Goal: Information Seeking & Learning: Understand process/instructions

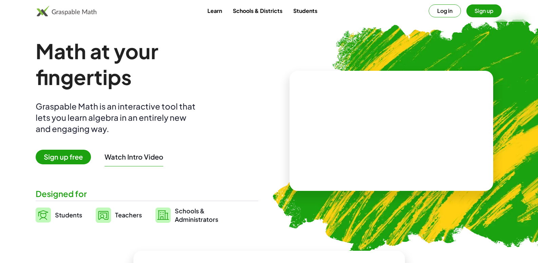
click at [443, 10] on button "Log in" at bounding box center [445, 10] width 32 height 13
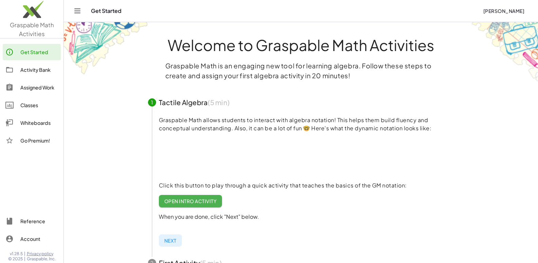
click at [43, 68] on div "Activity Bank" at bounding box center [39, 70] width 38 height 8
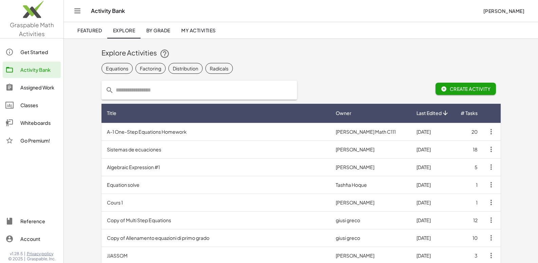
click at [48, 93] on link "Assigned Work" at bounding box center [32, 87] width 58 height 16
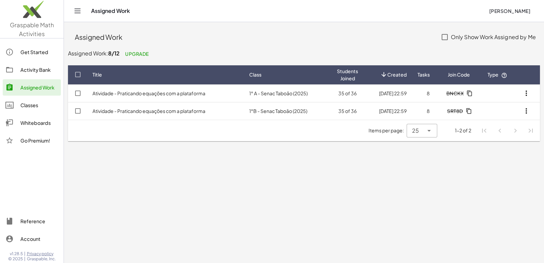
click at [34, 71] on div "Activity Bank" at bounding box center [39, 70] width 38 height 8
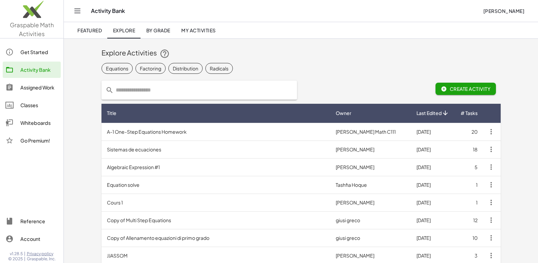
click at [34, 71] on div "Activity Bank" at bounding box center [39, 70] width 38 height 8
click at [31, 122] on div "Whiteboards" at bounding box center [39, 123] width 38 height 8
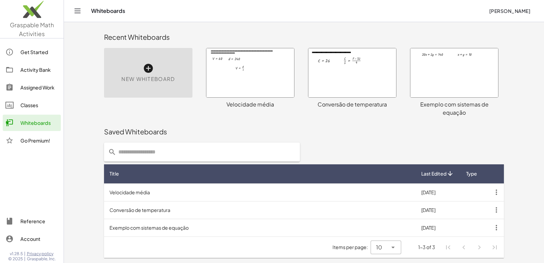
click at [41, 76] on link "Activity Bank" at bounding box center [32, 69] width 58 height 16
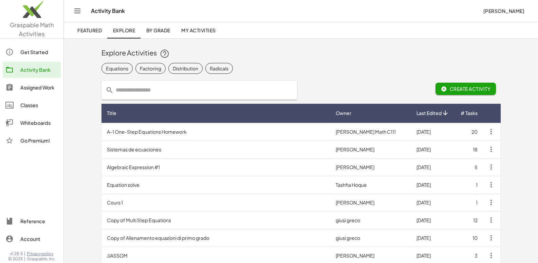
click at [198, 32] on span "My Activities" at bounding box center [198, 30] width 35 height 6
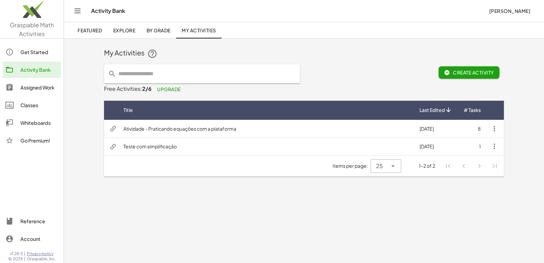
click at [248, 132] on td "Atividade - Praticando equações com a plataforma" at bounding box center [266, 129] width 296 height 18
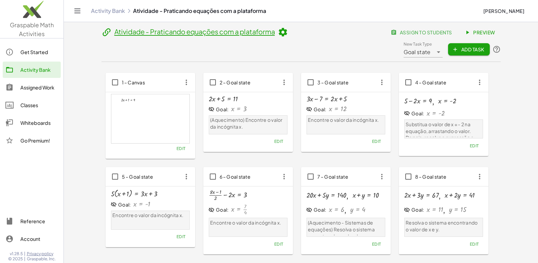
click at [479, 28] on link "Preview" at bounding box center [481, 32] width 40 height 12
click at [298, 54] on header "Atividade - Praticando equações com a plataforma assign to students Preview New…" at bounding box center [302, 44] width 400 height 36
click at [285, 30] on icon at bounding box center [283, 32] width 10 height 10
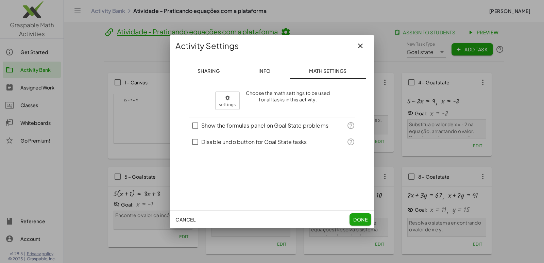
click at [270, 72] on span "Info" at bounding box center [264, 71] width 12 height 6
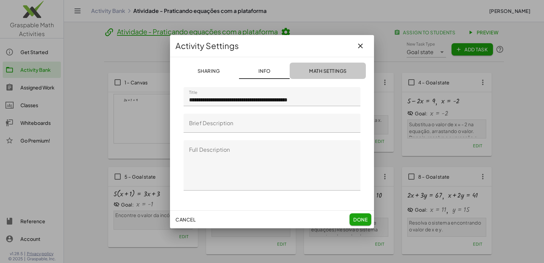
click at [319, 69] on span "Math Settings" at bounding box center [328, 71] width 38 height 6
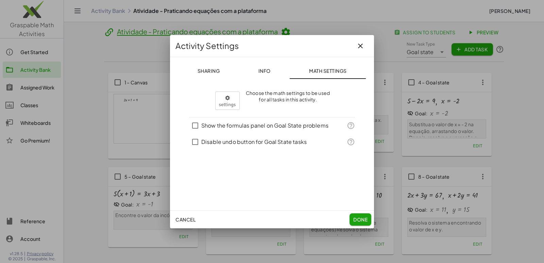
click at [289, 65] on button "Sharing" at bounding box center [327, 71] width 76 height 16
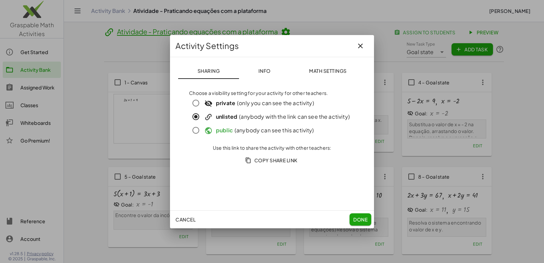
click at [276, 72] on button "Info" at bounding box center [264, 71] width 51 height 16
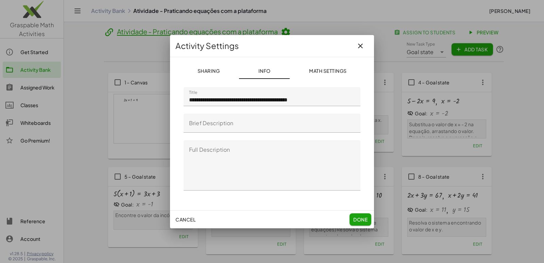
click at [321, 72] on span "Math Settings" at bounding box center [328, 71] width 38 height 6
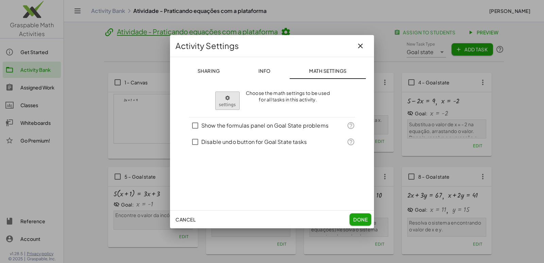
click at [227, 99] on body "Graspable Math Activities Get Started Activity Bank Assigned Work Classes White…" at bounding box center [272, 160] width 544 height 320
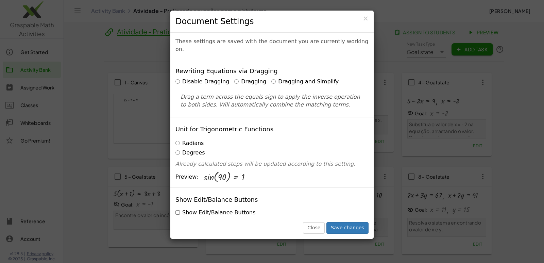
click at [243, 78] on label "Dragging" at bounding box center [250, 82] width 32 height 8
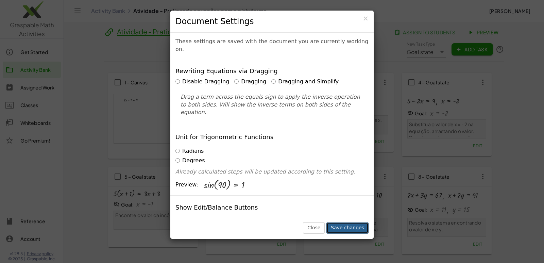
click at [345, 225] on button "Save changes" at bounding box center [347, 228] width 42 height 12
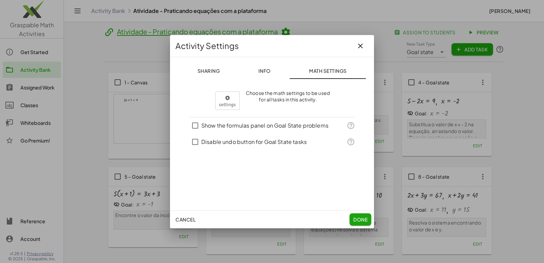
click at [354, 220] on span "Done" at bounding box center [360, 219] width 14 height 6
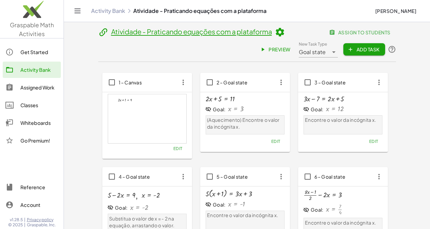
click at [290, 46] on span "Preview" at bounding box center [276, 49] width 30 height 6
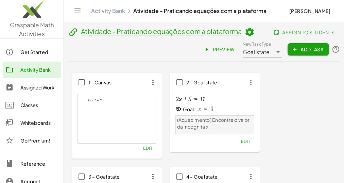
click at [254, 30] on icon at bounding box center [249, 32] width 10 height 10
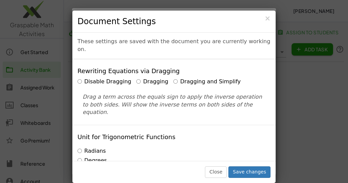
click at [175, 78] on label "Dragging and Simplify" at bounding box center [206, 82] width 67 height 8
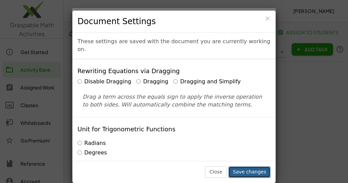
click at [247, 174] on button "Save changes" at bounding box center [249, 172] width 42 height 12
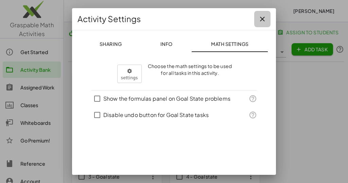
click at [263, 19] on button "button" at bounding box center [262, 19] width 16 height 16
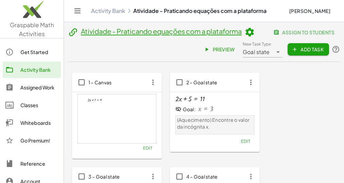
click at [219, 48] on span "Preview" at bounding box center [220, 49] width 30 height 6
click at [252, 29] on icon at bounding box center [249, 32] width 10 height 10
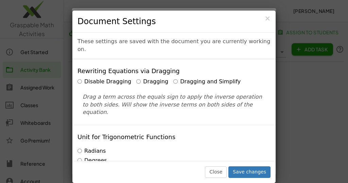
click at [173, 78] on label "Dragging and Simplify" at bounding box center [206, 82] width 67 height 8
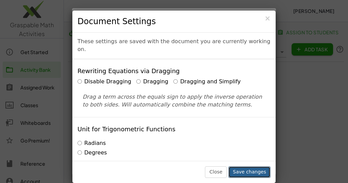
click at [243, 170] on button "Save changes" at bounding box center [249, 172] width 42 height 12
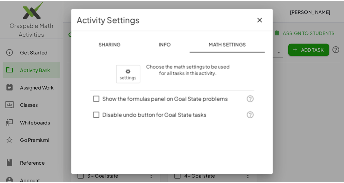
scroll to position [26, 0]
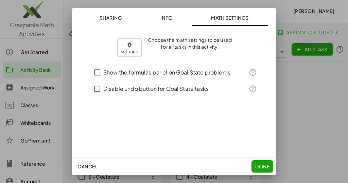
click at [257, 162] on button "Done" at bounding box center [262, 166] width 22 height 12
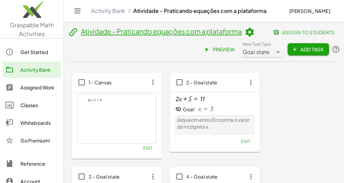
click at [219, 51] on span "Preview" at bounding box center [220, 49] width 30 height 6
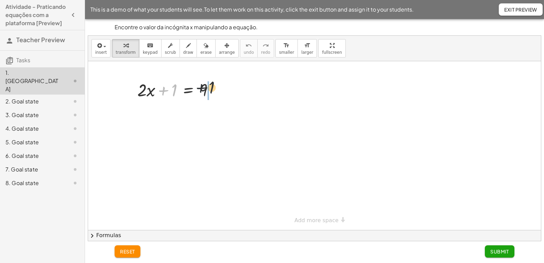
drag, startPoint x: 170, startPoint y: 91, endPoint x: 221, endPoint y: 89, distance: 51.0
click at [215, 89] on div at bounding box center [178, 89] width 89 height 23
click at [132, 247] on button "reset" at bounding box center [127, 251] width 26 height 12
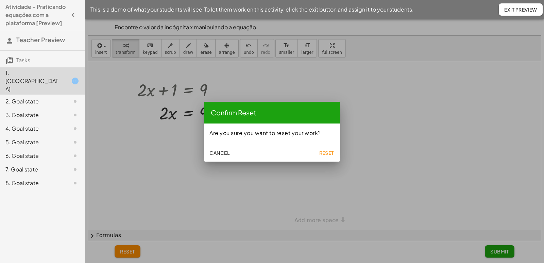
click at [323, 153] on span "Reset" at bounding box center [326, 152] width 15 height 6
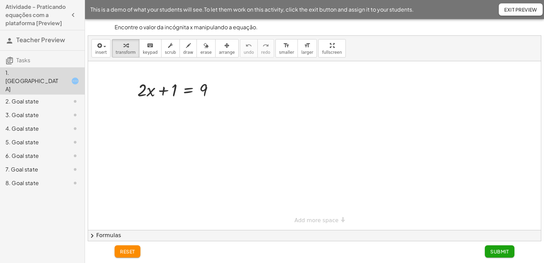
click at [507, 12] on span "Exit Preview" at bounding box center [520, 9] width 33 height 6
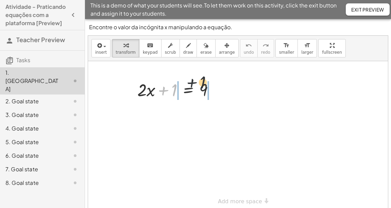
drag, startPoint x: 179, startPoint y: 88, endPoint x: 217, endPoint y: 95, distance: 39.3
click at [217, 95] on div at bounding box center [178, 89] width 89 height 23
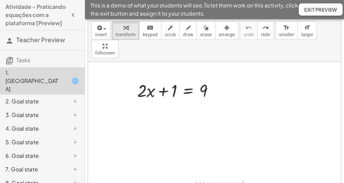
scroll to position [27, 0]
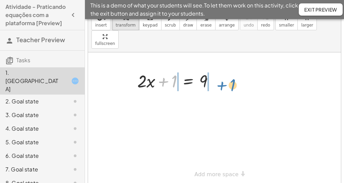
drag, startPoint x: 164, startPoint y: 61, endPoint x: 223, endPoint y: 65, distance: 58.6
click at [223, 67] on div "+ 1 + · 2 · x + 1 = 9" at bounding box center [175, 80] width 97 height 26
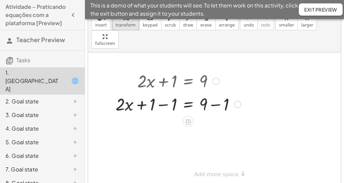
click at [163, 92] on div at bounding box center [178, 103] width 132 height 23
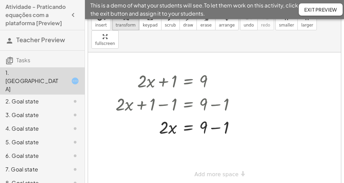
click at [319, 11] on span "Exit Preview" at bounding box center [320, 9] width 33 height 6
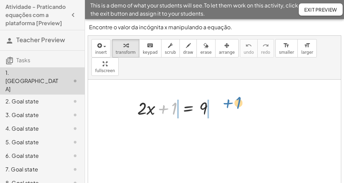
drag, startPoint x: 172, startPoint y: 90, endPoint x: 236, endPoint y: 84, distance: 64.8
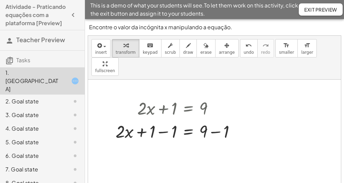
click at [331, 7] on span "Exit Preview" at bounding box center [320, 9] width 33 height 6
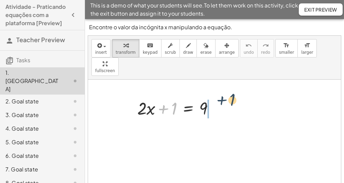
drag, startPoint x: 182, startPoint y: 83, endPoint x: 227, endPoint y: 86, distance: 44.9
click at [227, 86] on div "+ 1 + · 2 · x + 1 = 9" at bounding box center [214, 144] width 253 height 131
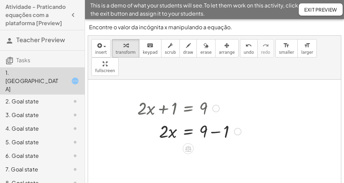
click at [215, 119] on div at bounding box center [189, 130] width 110 height 23
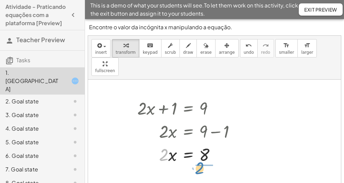
drag, startPoint x: 162, startPoint y: 136, endPoint x: 203, endPoint y: 149, distance: 42.9
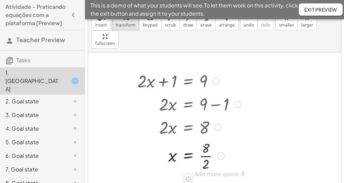
click at [209, 138] on div at bounding box center [189, 155] width 110 height 34
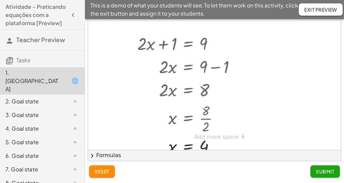
scroll to position [0, 0]
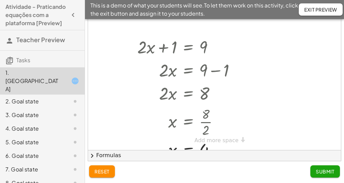
click at [329, 173] on span "Submit" at bounding box center [325, 171] width 19 height 6
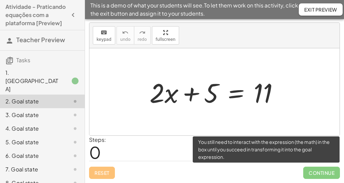
scroll to position [13, 0]
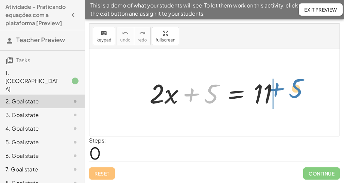
drag, startPoint x: 196, startPoint y: 94, endPoint x: 281, endPoint y: 89, distance: 85.7
click at [281, 89] on div at bounding box center [217, 92] width 142 height 35
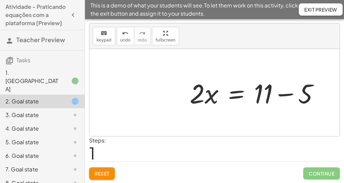
click at [285, 92] on div at bounding box center [257, 92] width 142 height 35
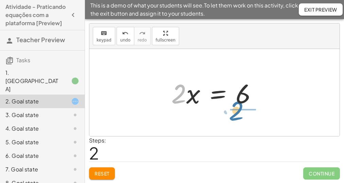
drag, startPoint x: 178, startPoint y: 92, endPoint x: 236, endPoint y: 109, distance: 60.3
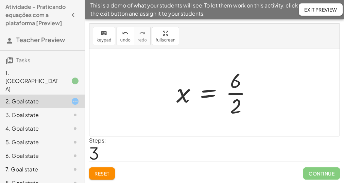
click at [240, 91] on div at bounding box center [217, 92] width 88 height 52
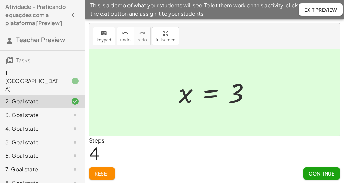
click at [313, 170] on span "Continue" at bounding box center [321, 173] width 26 height 6
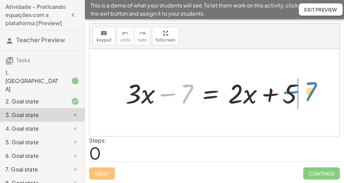
drag, startPoint x: 166, startPoint y: 94, endPoint x: 289, endPoint y: 91, distance: 123.7
click at [289, 91] on div at bounding box center [217, 92] width 190 height 35
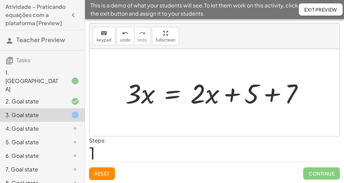
click at [276, 92] on div at bounding box center [217, 92] width 190 height 35
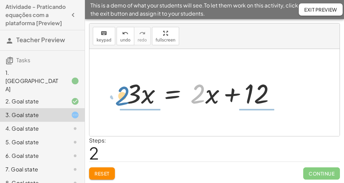
drag, startPoint x: 201, startPoint y: 96, endPoint x: 126, endPoint y: 98, distance: 75.4
click at [126, 98] on div at bounding box center [203, 92] width 162 height 35
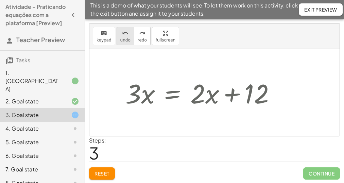
click at [117, 36] on button "undo undo" at bounding box center [126, 36] width 18 height 18
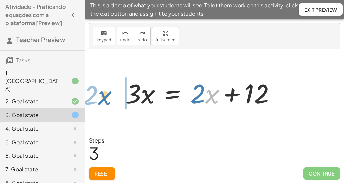
drag, startPoint x: 209, startPoint y: 95, endPoint x: 102, endPoint y: 96, distance: 107.0
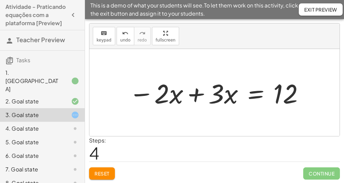
click at [193, 96] on div at bounding box center [216, 92] width 183 height 35
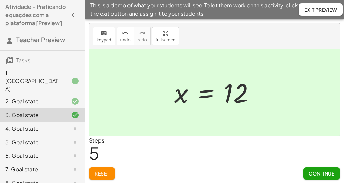
click at [336, 168] on button "Continue" at bounding box center [321, 173] width 37 height 12
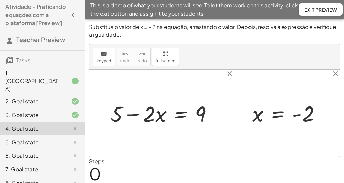
click at [121, 32] on p "Substitua o valor de x = - 2 na equação, arrastando o valor. Depois, resolva a …" at bounding box center [214, 30] width 251 height 15
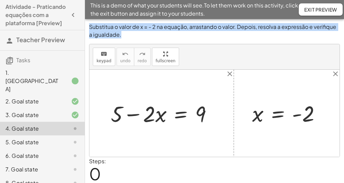
drag, startPoint x: 124, startPoint y: 33, endPoint x: 87, endPoint y: 28, distance: 36.7
click at [0, 0] on div "Substitua o valor de x = - 2 na equação, arrastando o valor. Depois, resolva a …" at bounding box center [0, 0] width 0 height 0
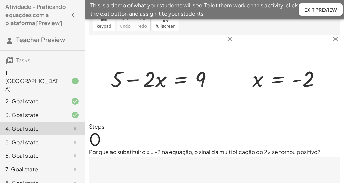
scroll to position [57, 0]
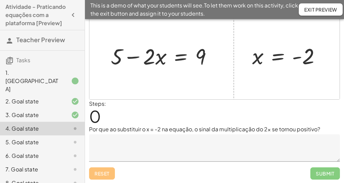
click at [172, 125] on p "Por que ao substituir o x = -2 na equação, o sinal da multiplicação do 2x se to…" at bounding box center [214, 129] width 251 height 8
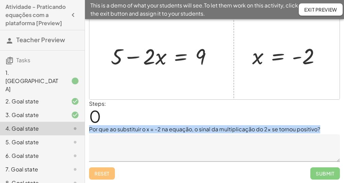
click at [172, 125] on p "Por que ao substituir o x = -2 na equação, o sinal da multiplicação do 2x se to…" at bounding box center [214, 129] width 251 height 8
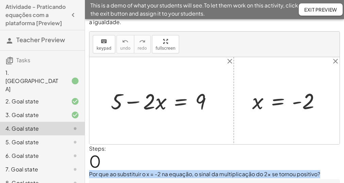
scroll to position [3, 0]
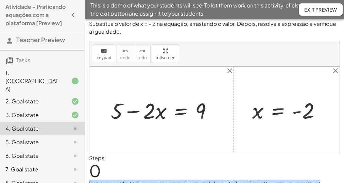
click at [245, 137] on div at bounding box center [214, 110] width 250 height 87
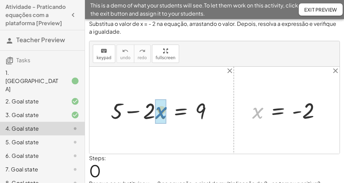
drag, startPoint x: 254, startPoint y: 113, endPoint x: 157, endPoint y: 112, distance: 96.5
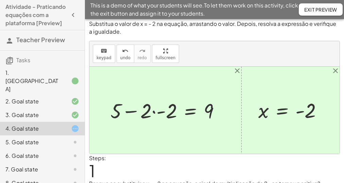
click at [154, 110] on div at bounding box center [168, 109] width 122 height 27
click at [158, 114] on div at bounding box center [176, 109] width 106 height 27
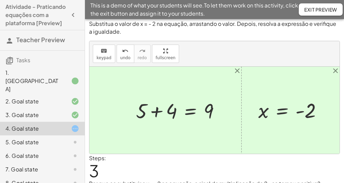
click at [159, 110] on div at bounding box center [180, 109] width 96 height 27
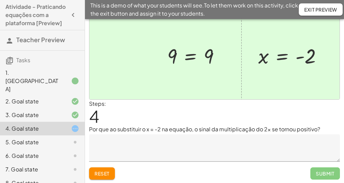
click at [130, 125] on p "Por que ao substituir o x = -2 na equação, o sinal da multiplicação do 2x se to…" at bounding box center [214, 129] width 251 height 8
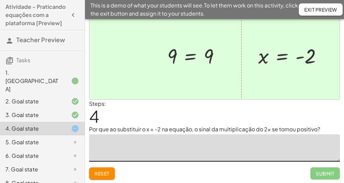
click at [131, 135] on textarea at bounding box center [214, 147] width 251 height 27
click at [140, 130] on p "Por que ao substituir o x = -2 na equação, o sinal da multiplicação do 2x se to…" at bounding box center [214, 129] width 251 height 8
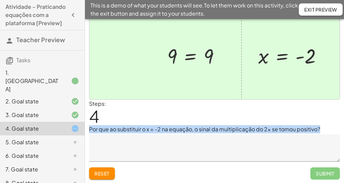
click at [140, 130] on p "Por que ao substituir o x = -2 na equação, o sinal da multiplicação do 2x se to…" at bounding box center [214, 129] width 251 height 8
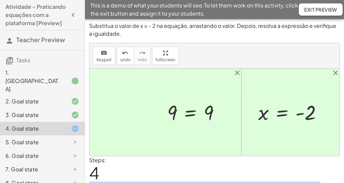
scroll to position [0, 0]
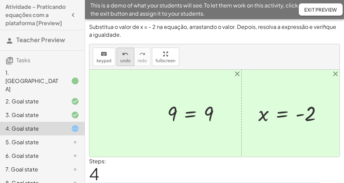
click at [128, 54] on button "undo undo" at bounding box center [126, 57] width 18 height 18
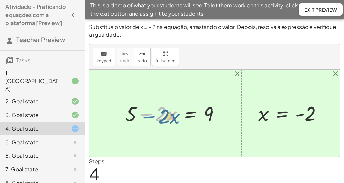
click at [144, 115] on div at bounding box center [175, 113] width 107 height 27
click at [144, 58] on button "redo redo" at bounding box center [142, 57] width 17 height 18
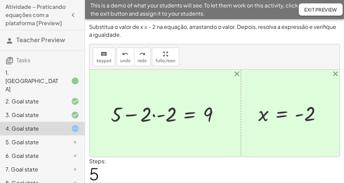
click at [154, 115] on div at bounding box center [167, 113] width 120 height 27
click at [155, 116] on div at bounding box center [175, 113] width 105 height 27
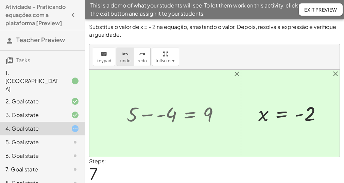
click at [122, 54] on icon "undo" at bounding box center [125, 54] width 6 height 8
click at [122, 55] on icon "undo" at bounding box center [125, 54] width 6 height 8
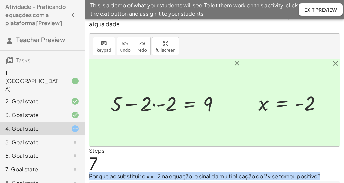
scroll to position [27, 0]
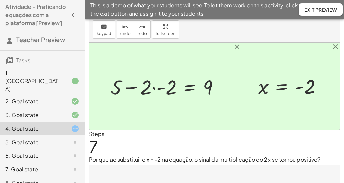
click at [146, 169] on textarea at bounding box center [214, 177] width 251 height 27
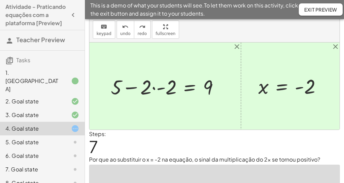
click at [28, 138] on div "5. Goal state" at bounding box center [32, 142] width 55 height 8
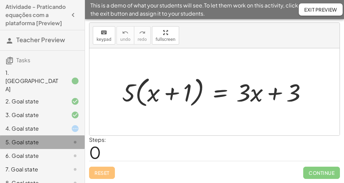
scroll to position [13, 0]
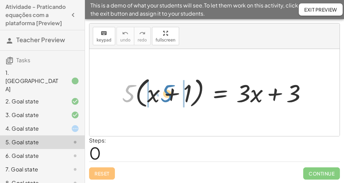
drag, startPoint x: 129, startPoint y: 91, endPoint x: 167, endPoint y: 91, distance: 38.4
click at [167, 91] on div at bounding box center [217, 92] width 197 height 36
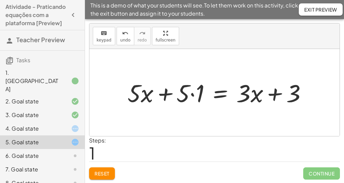
click at [192, 92] on div at bounding box center [220, 92] width 192 height 32
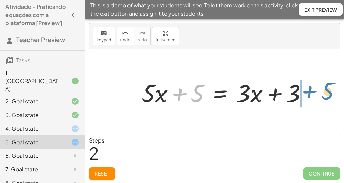
drag, startPoint x: 193, startPoint y: 95, endPoint x: 322, endPoint y: 92, distance: 129.1
click at [322, 92] on div "· 5 · ( + x + 1 ) = + · 3 · x + 3 + · 5 · x + · 5 · 1 = + · 3 · x + 3 + 5 + x +…" at bounding box center [214, 92] width 250 height 87
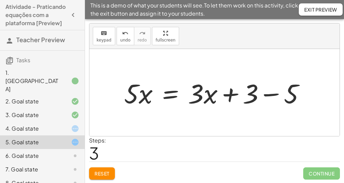
click at [272, 94] on div at bounding box center [217, 92] width 193 height 35
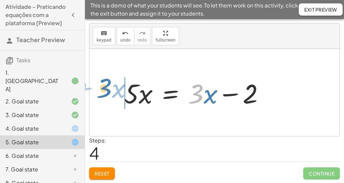
drag, startPoint x: 196, startPoint y: 91, endPoint x: 104, endPoint y: 86, distance: 91.9
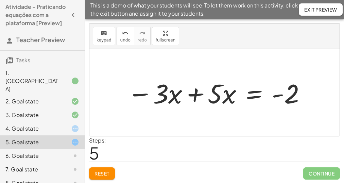
click at [197, 95] on div at bounding box center [216, 92] width 185 height 35
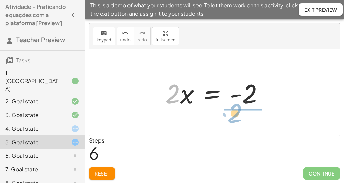
drag, startPoint x: 172, startPoint y: 95, endPoint x: 235, endPoint y: 114, distance: 66.1
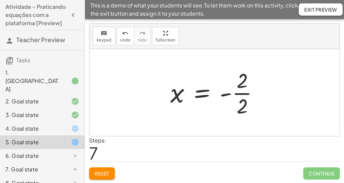
click at [243, 94] on div at bounding box center [217, 92] width 101 height 52
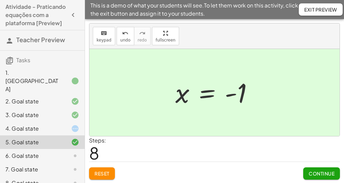
click at [330, 170] on span "Continue" at bounding box center [321, 173] width 26 height 6
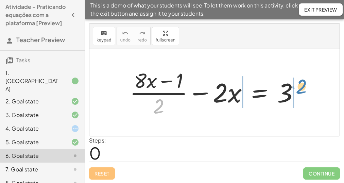
drag, startPoint x: 162, startPoint y: 105, endPoint x: 304, endPoint y: 85, distance: 144.0
click at [304, 85] on div at bounding box center [216, 92] width 181 height 52
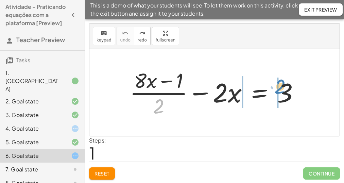
drag, startPoint x: 159, startPoint y: 107, endPoint x: 281, endPoint y: 88, distance: 122.9
click at [281, 88] on div at bounding box center [216, 92] width 181 height 52
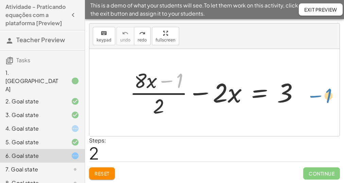
drag, startPoint x: 169, startPoint y: 80, endPoint x: 318, endPoint y: 95, distance: 149.9
click at [318, 95] on div "− 1 · ( + · 8 · x ) + · ( + · 8 · x − 1 ) · 2 − · 2 · x = 3" at bounding box center [214, 92] width 250 height 87
drag, startPoint x: 167, startPoint y: 79, endPoint x: 320, endPoint y: 90, distance: 154.0
click at [320, 90] on div "− 1 · ( + · 8 · x ) + · ( + · 8 · x − 1 ) · 2 − · 2 · x = 3" at bounding box center [214, 92] width 250 height 87
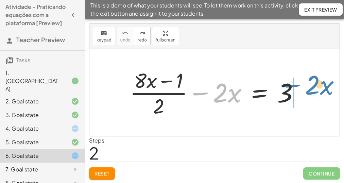
drag, startPoint x: 202, startPoint y: 94, endPoint x: 294, endPoint y: 92, distance: 91.4
click at [295, 87] on div at bounding box center [216, 92] width 181 height 52
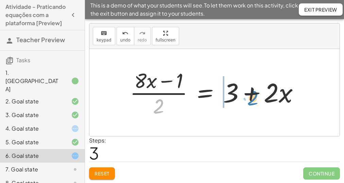
drag, startPoint x: 158, startPoint y: 108, endPoint x: 253, endPoint y: 99, distance: 94.9
click at [253, 99] on div at bounding box center [216, 92] width 181 height 52
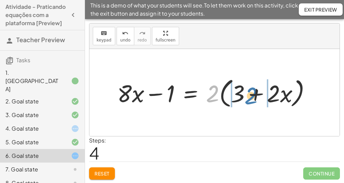
drag, startPoint x: 214, startPoint y: 92, endPoint x: 253, endPoint y: 94, distance: 38.5
click at [253, 94] on div at bounding box center [217, 92] width 206 height 35
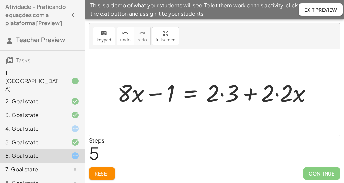
click at [223, 94] on div at bounding box center [217, 92] width 207 height 31
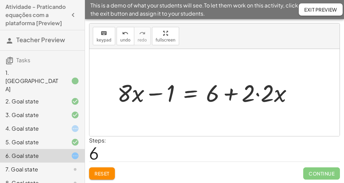
click at [260, 95] on div at bounding box center [208, 92] width 188 height 31
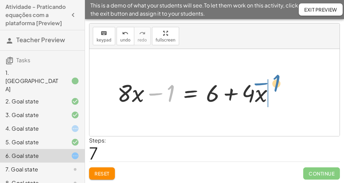
drag, startPoint x: 159, startPoint y: 92, endPoint x: 267, endPoint y: 82, distance: 107.8
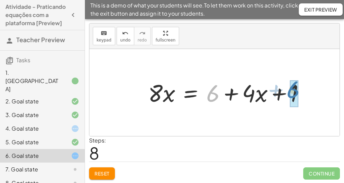
drag, startPoint x: 215, startPoint y: 95, endPoint x: 296, endPoint y: 91, distance: 80.6
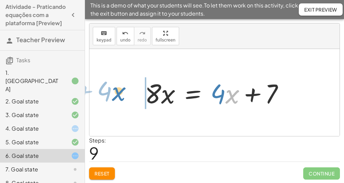
drag, startPoint x: 229, startPoint y: 96, endPoint x: 117, endPoint y: 94, distance: 112.1
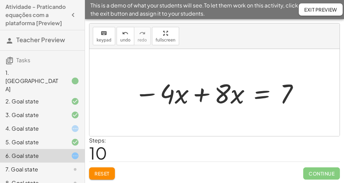
click at [203, 94] on div at bounding box center [217, 92] width 172 height 35
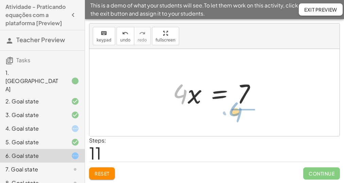
drag, startPoint x: 179, startPoint y: 90, endPoint x: 235, endPoint y: 107, distance: 58.2
click at [235, 107] on div at bounding box center [216, 92] width 95 height 35
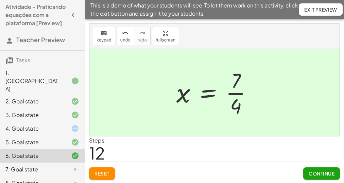
click at [317, 170] on span "Continue" at bounding box center [321, 173] width 26 height 6
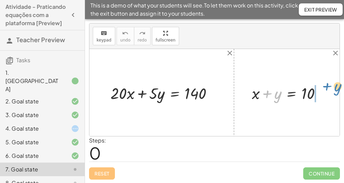
drag, startPoint x: 274, startPoint y: 95, endPoint x: 335, endPoint y: 89, distance: 60.8
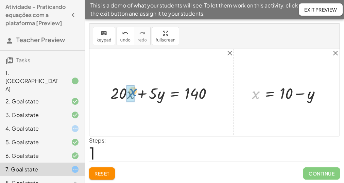
drag, startPoint x: 257, startPoint y: 95, endPoint x: 135, endPoint y: 93, distance: 122.7
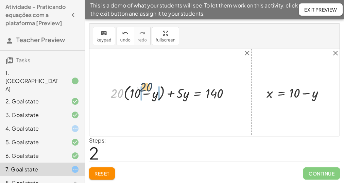
drag, startPoint x: 112, startPoint y: 95, endPoint x: 142, endPoint y: 94, distance: 29.9
click at [142, 94] on div at bounding box center [172, 93] width 131 height 20
click at [128, 93] on div at bounding box center [170, 92] width 135 height 18
drag, startPoint x: 154, startPoint y: 93, endPoint x: 139, endPoint y: 93, distance: 15.0
click at [139, 93] on div at bounding box center [175, 92] width 128 height 18
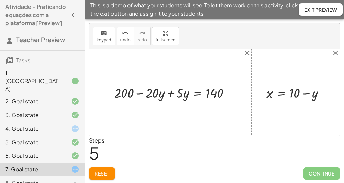
click at [174, 92] on div at bounding box center [175, 92] width 128 height 18
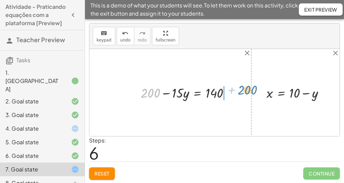
drag, startPoint x: 148, startPoint y: 92, endPoint x: 245, endPoint y: 89, distance: 96.9
click at [226, 88] on div at bounding box center [216, 92] width 107 height 18
click at [227, 91] on div at bounding box center [201, 92] width 77 height 18
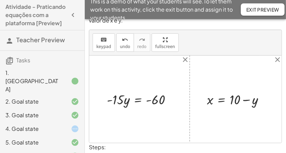
scroll to position [22, 0]
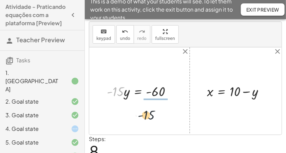
drag, startPoint x: 118, startPoint y: 92, endPoint x: 163, endPoint y: 107, distance: 47.3
click at [163, 107] on div "+ · 20 · x + · 5 · y = 140 + · 20 · ( + 10 − y ) + · 5 · y = 140 + · 10 · 20 − …" at bounding box center [185, 90] width 193 height 87
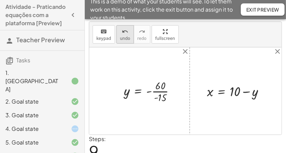
click at [125, 39] on span "undo" at bounding box center [125, 38] width 10 height 5
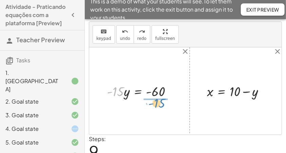
drag, startPoint x: 118, startPoint y: 90, endPoint x: 159, endPoint y: 101, distance: 43.0
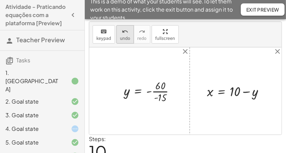
click at [125, 37] on span "undo" at bounding box center [125, 38] width 10 height 5
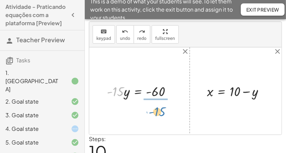
drag, startPoint x: 118, startPoint y: 92, endPoint x: 159, endPoint y: 112, distance: 46.3
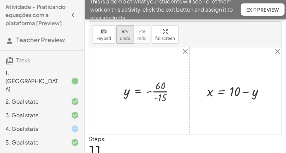
click at [123, 32] on icon "undo" at bounding box center [125, 32] width 6 height 8
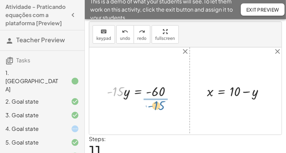
drag, startPoint x: 119, startPoint y: 94, endPoint x: 161, endPoint y: 105, distance: 43.4
click at [161, 105] on div "+ · 20 · x + · 5 · y = 140 + · 20 · ( + 10 − y ) + · 5 · y = 140 + · 10 · 20 − …" at bounding box center [185, 90] width 193 height 87
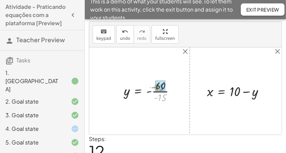
drag, startPoint x: 165, startPoint y: 96, endPoint x: 164, endPoint y: 86, distance: 10.7
click at [155, 92] on div at bounding box center [150, 90] width 59 height 17
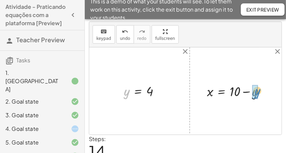
drag, startPoint x: 126, startPoint y: 92, endPoint x: 256, endPoint y: 92, distance: 130.8
click at [249, 92] on div at bounding box center [239, 91] width 71 height 18
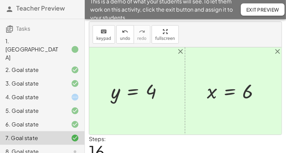
scroll to position [34, 0]
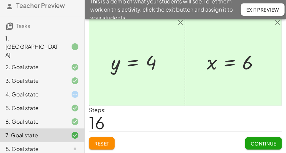
click at [249, 139] on button "Continue" at bounding box center [264, 143] width 37 height 12
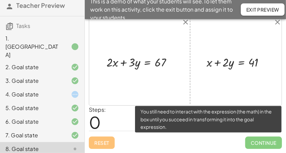
scroll to position [43, 0]
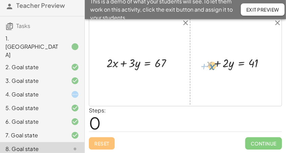
drag, startPoint x: 211, startPoint y: 64, endPoint x: 218, endPoint y: 67, distance: 7.9
click at [214, 65] on div at bounding box center [238, 62] width 71 height 16
drag, startPoint x: 222, startPoint y: 63, endPoint x: 263, endPoint y: 60, distance: 40.8
click at [263, 60] on div at bounding box center [238, 62] width 71 height 16
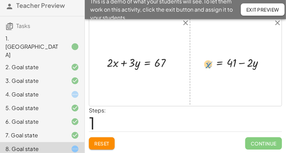
drag, startPoint x: 209, startPoint y: 65, endPoint x: 212, endPoint y: 68, distance: 3.9
click at [210, 68] on div at bounding box center [239, 62] width 70 height 16
drag, startPoint x: 209, startPoint y: 65, endPoint x: 119, endPoint y: 66, distance: 90.7
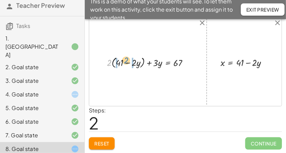
drag, startPoint x: 108, startPoint y: 61, endPoint x: 125, endPoint y: 59, distance: 17.2
click at [125, 59] on div at bounding box center [151, 62] width 94 height 15
click at [115, 63] on div at bounding box center [150, 62] width 95 height 14
click at [136, 60] on div at bounding box center [153, 62] width 90 height 14
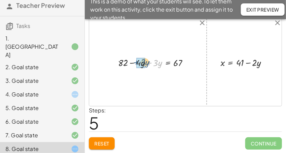
drag, startPoint x: 151, startPoint y: 64, endPoint x: 137, endPoint y: 64, distance: 13.9
drag, startPoint x: 143, startPoint y: 63, endPoint x: 189, endPoint y: 65, distance: 45.9
click at [189, 65] on div at bounding box center [167, 62] width 61 height 14
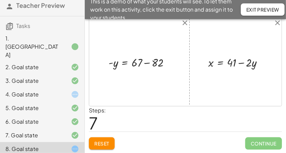
click at [146, 63] on div at bounding box center [142, 61] width 74 height 15
drag, startPoint x: 109, startPoint y: 61, endPoint x: 134, endPoint y: 62, distance: 24.1
drag, startPoint x: 117, startPoint y: 61, endPoint x: 256, endPoint y: 61, distance: 139.6
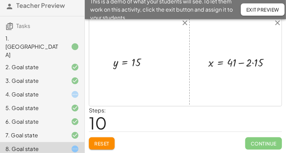
click at [252, 62] on div at bounding box center [242, 61] width 74 height 15
click at [242, 62] on div at bounding box center [239, 61] width 68 height 15
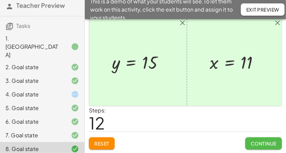
click at [260, 144] on span "Continue" at bounding box center [264, 143] width 26 height 6
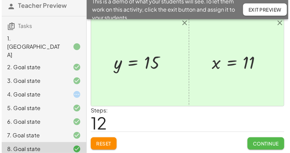
scroll to position [0, 0]
